Goal: Task Accomplishment & Management: Manage account settings

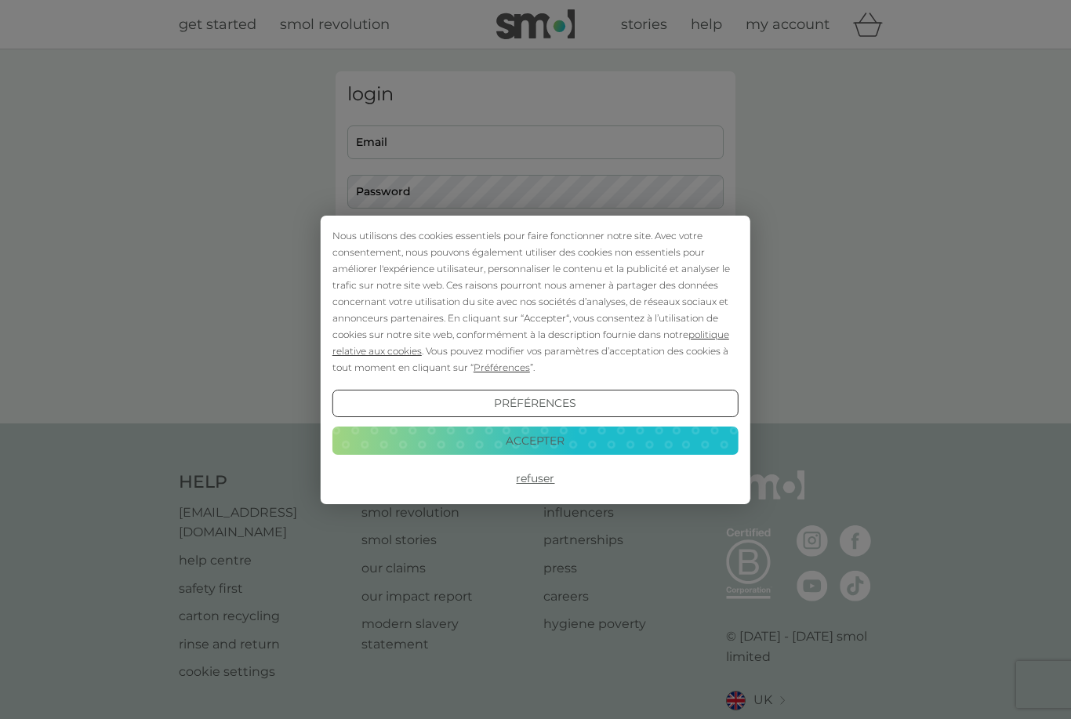
click at [531, 480] on button "Refuser" at bounding box center [535, 478] width 406 height 28
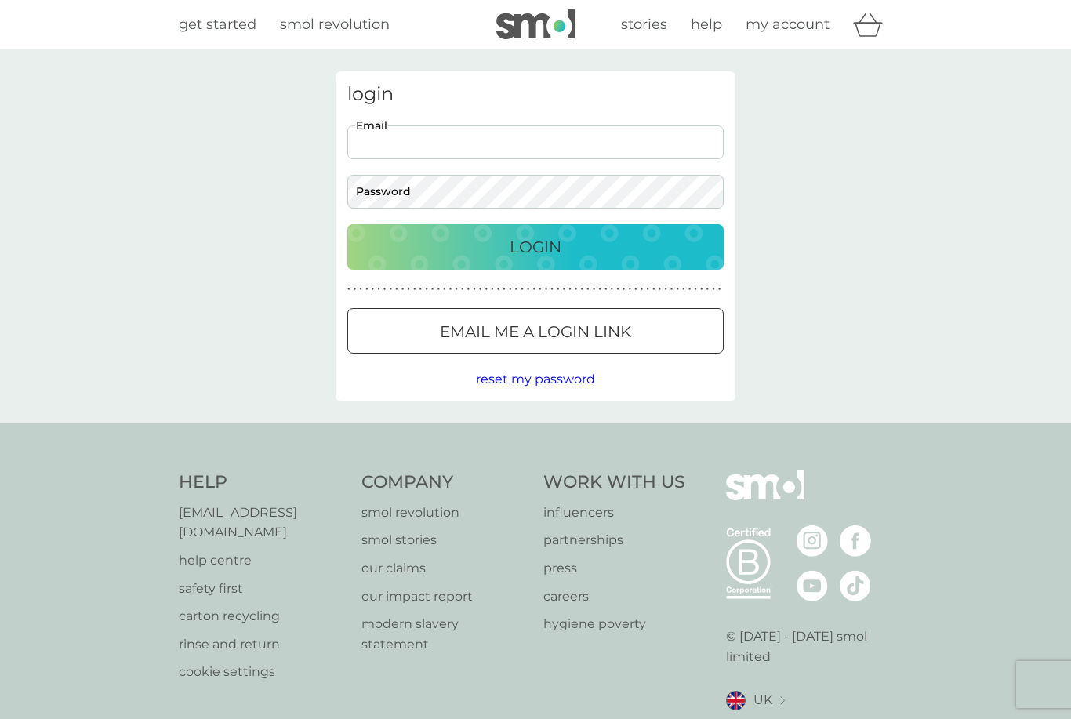
type input "[EMAIL_ADDRESS][DOMAIN_NAME]"
click at [535, 246] on button "Login" at bounding box center [535, 246] width 376 height 45
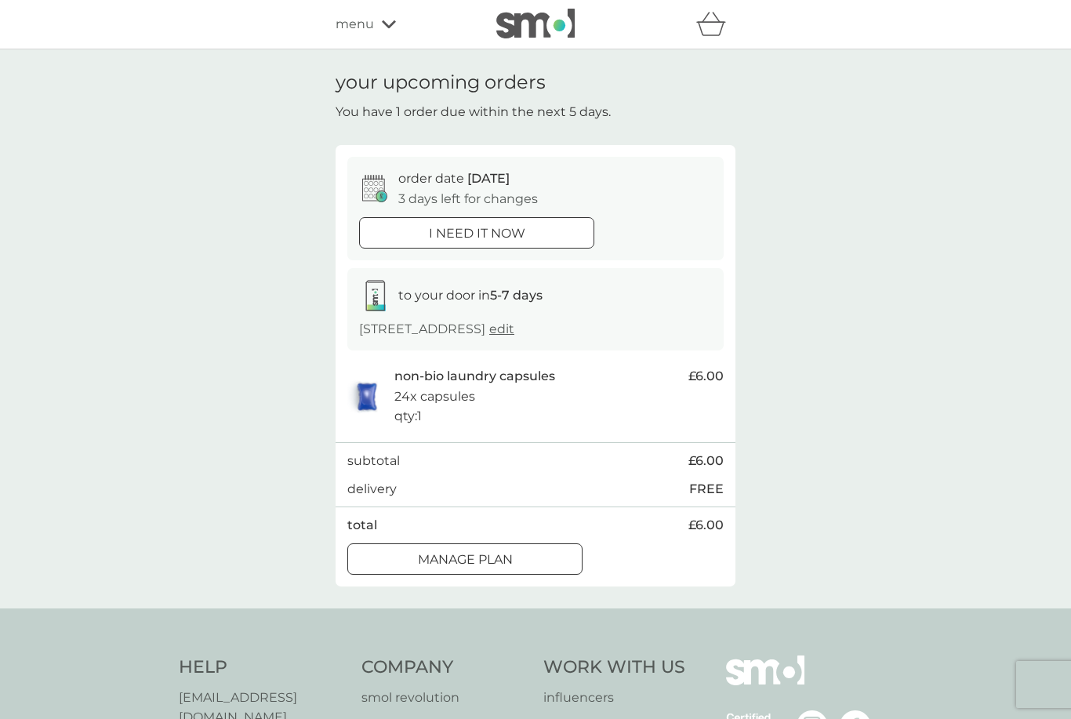
click at [466, 557] on div at bounding box center [464, 558] width 3 height 3
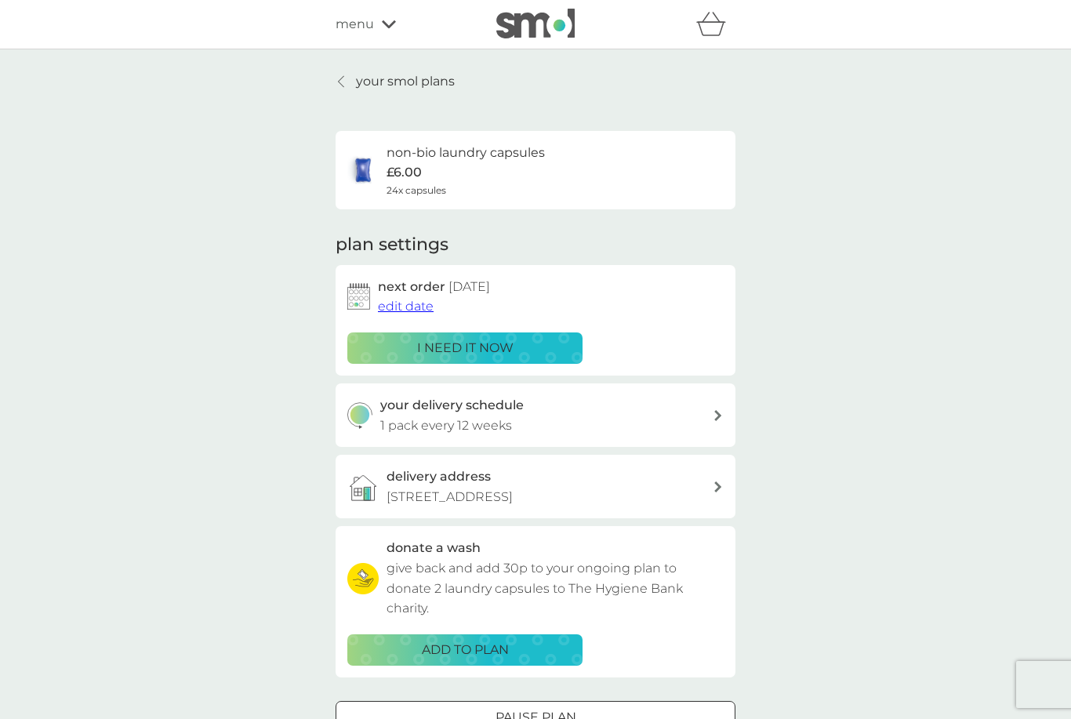
click at [401, 309] on span "edit date" at bounding box center [406, 306] width 56 height 15
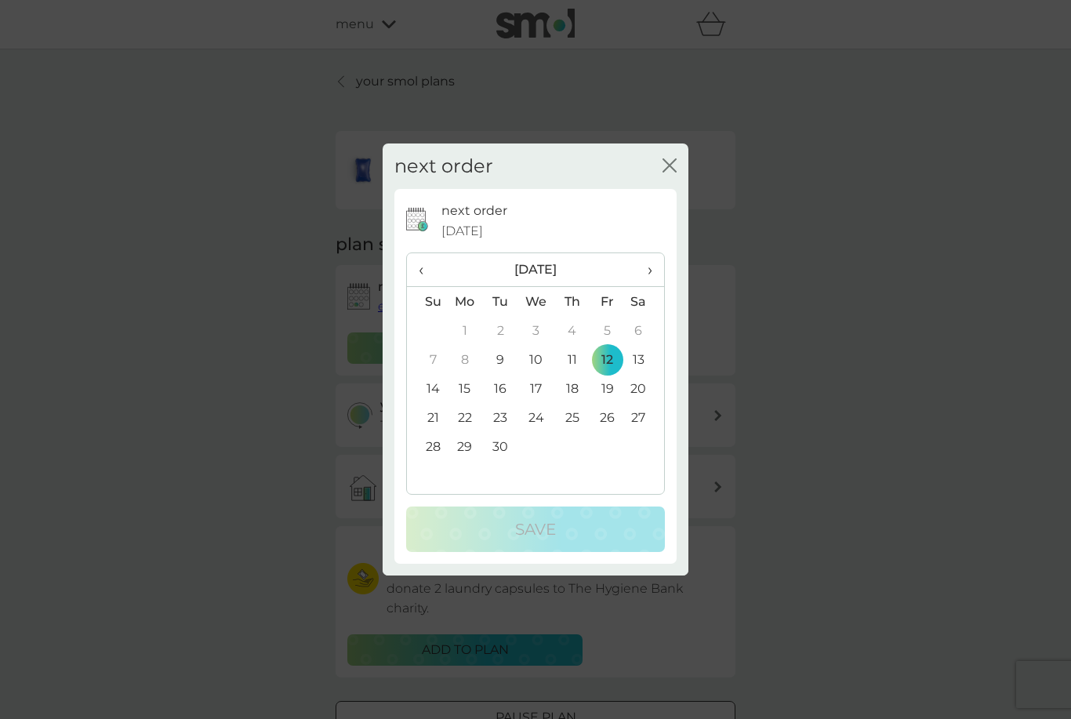
click at [609, 419] on td "26" at bounding box center [607, 417] width 35 height 29
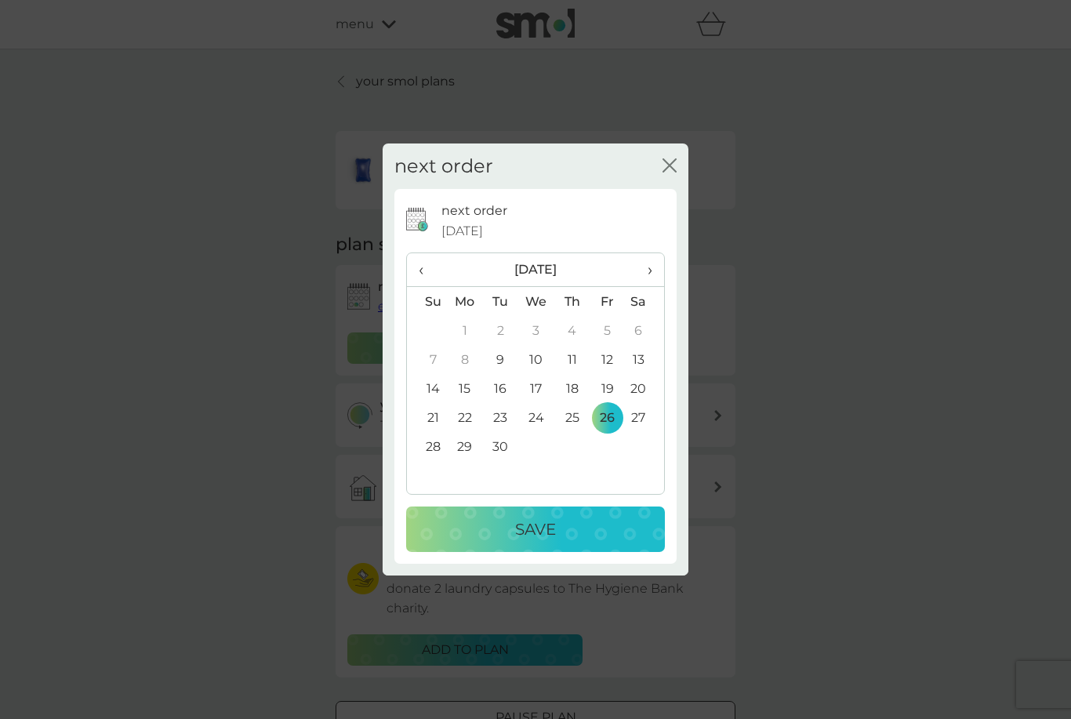
click at [652, 272] on span "›" at bounding box center [645, 269] width 16 height 33
click at [608, 355] on td "10" at bounding box center [607, 359] width 35 height 29
click at [522, 532] on p "Save" at bounding box center [535, 529] width 41 height 25
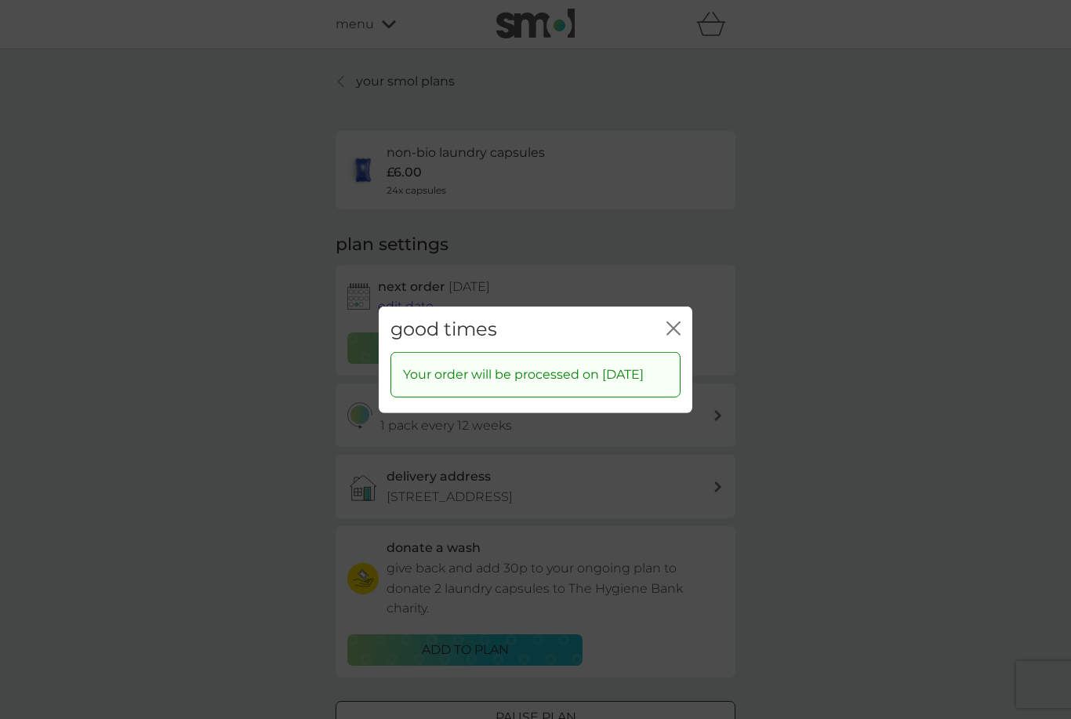
click at [676, 322] on icon "close" at bounding box center [673, 328] width 14 height 14
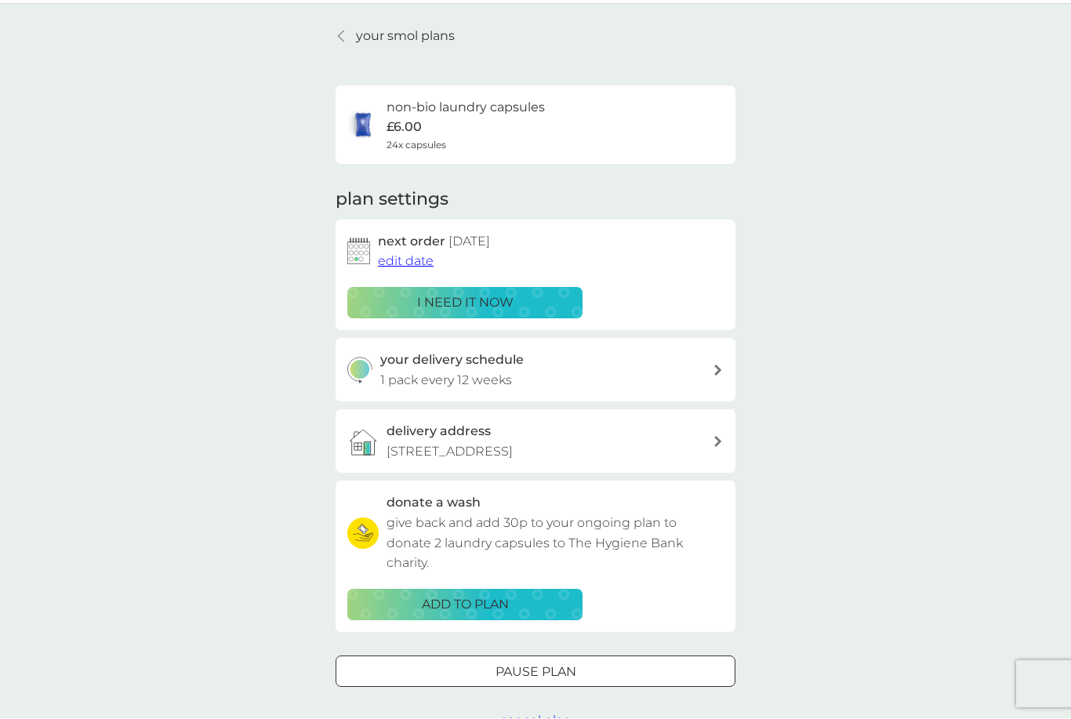
click at [720, 365] on div at bounding box center [718, 371] width 11 height 13
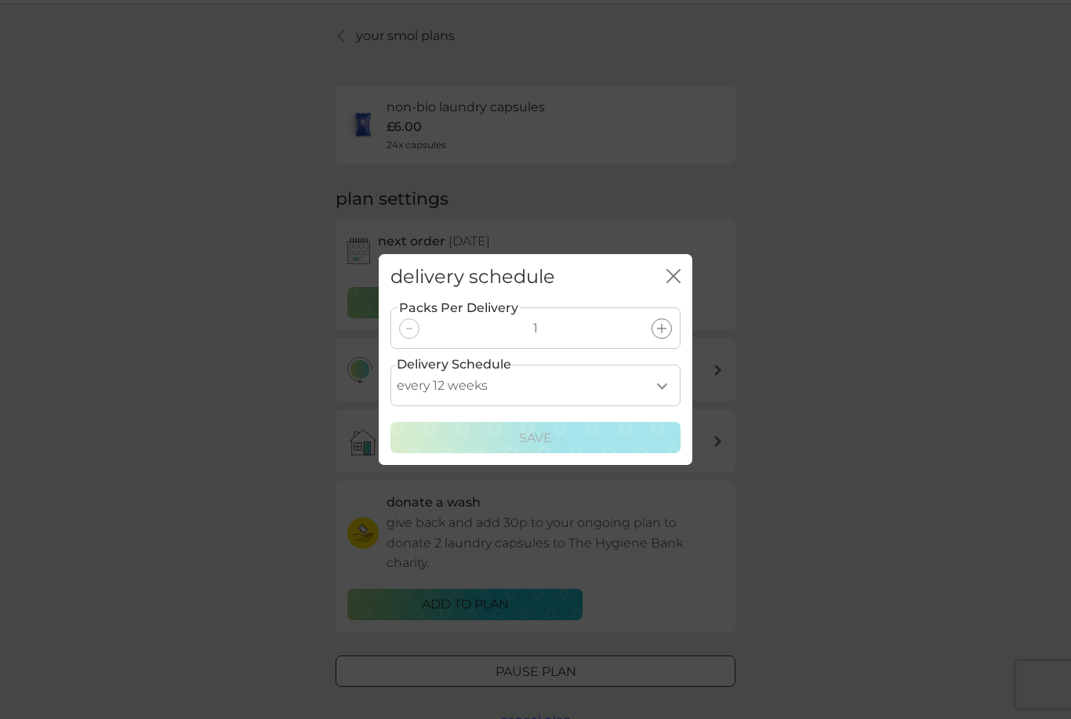
select select "98"
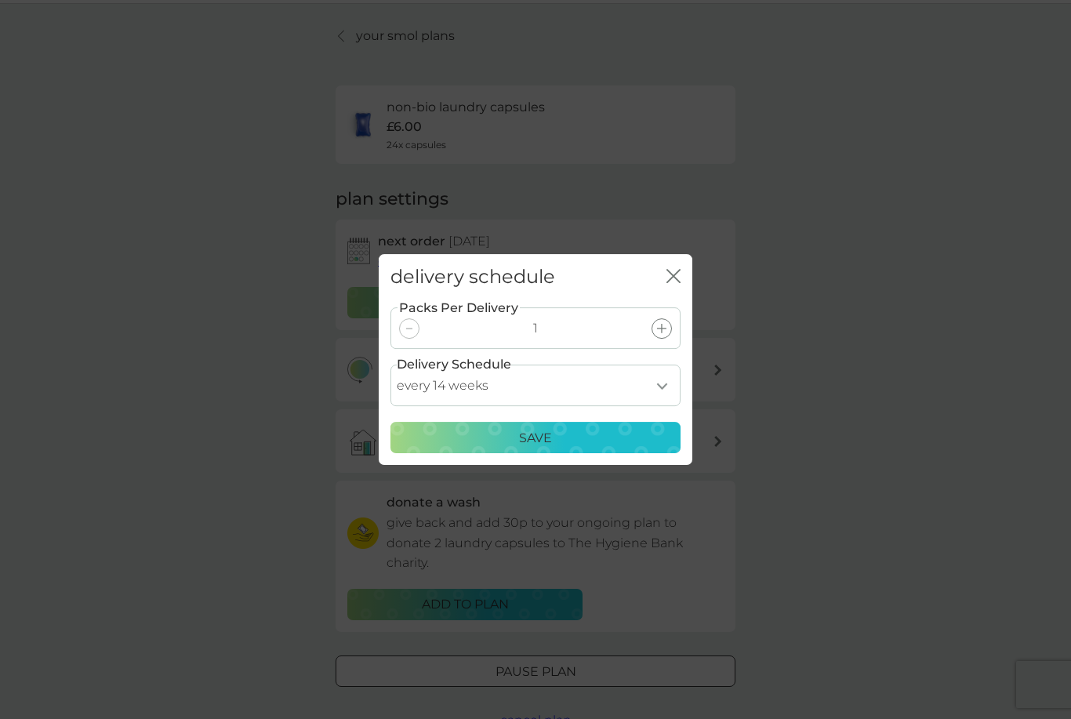
click at [541, 447] on p "Save" at bounding box center [535, 438] width 33 height 20
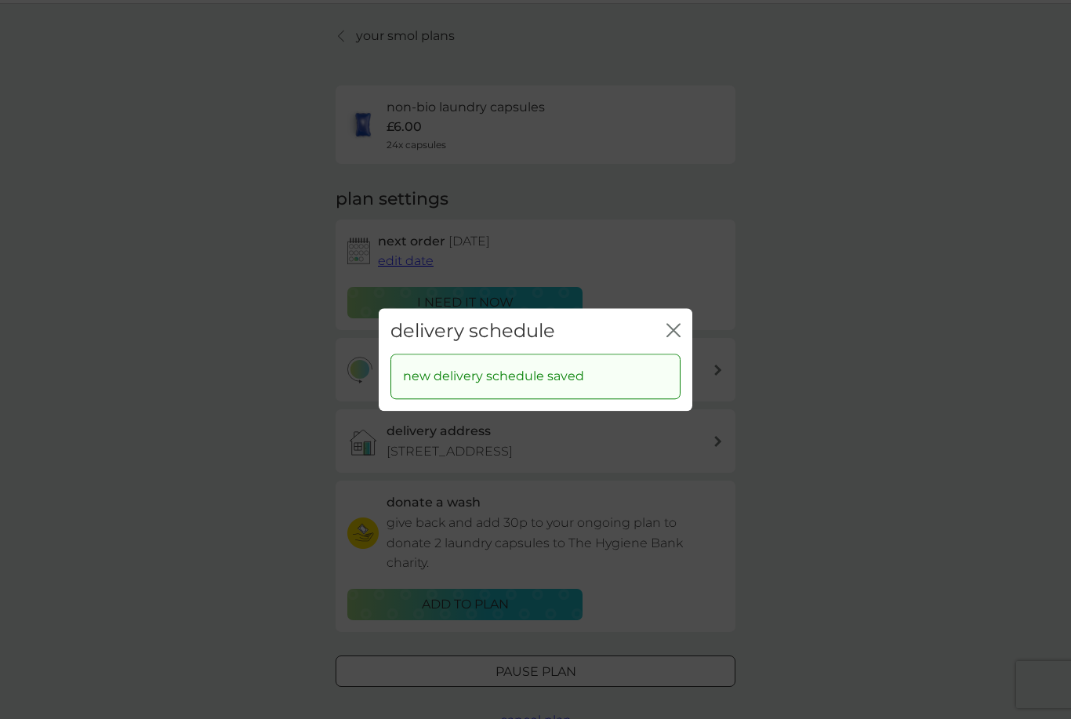
click at [673, 332] on icon "close" at bounding box center [673, 330] width 14 height 14
